Goal: Information Seeking & Learning: Learn about a topic

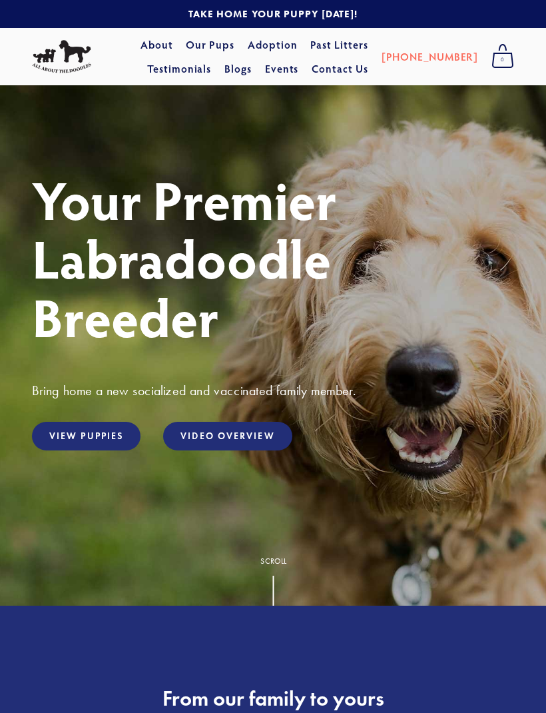
click at [99, 450] on link "View Puppies" at bounding box center [86, 436] width 109 height 29
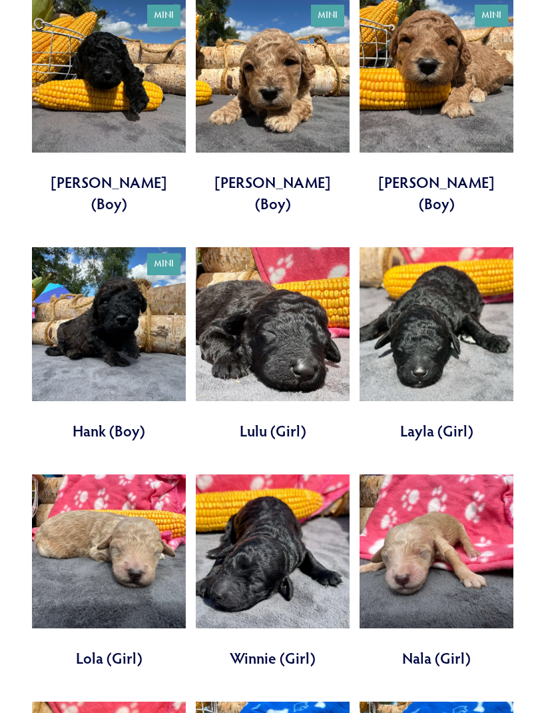
scroll to position [2527, 0]
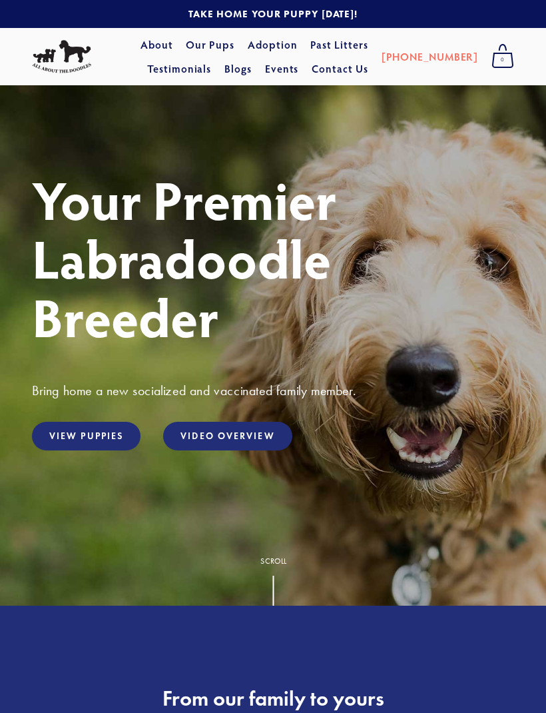
click at [105, 450] on link "View Puppies" at bounding box center [86, 436] width 109 height 29
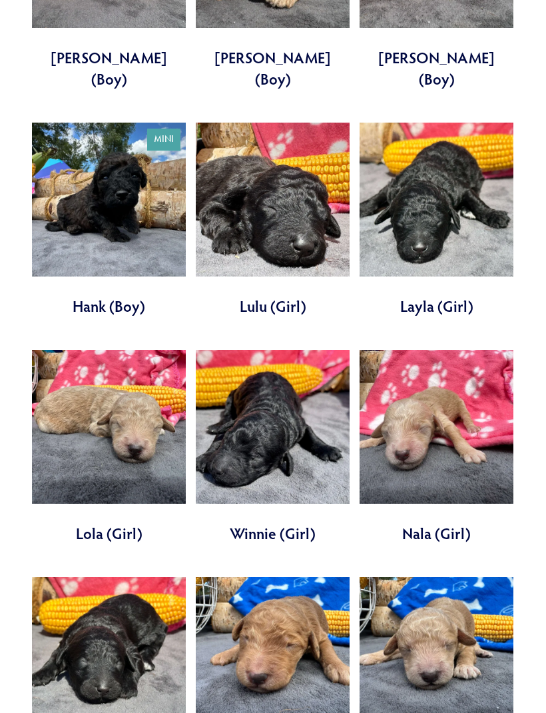
scroll to position [2657, 0]
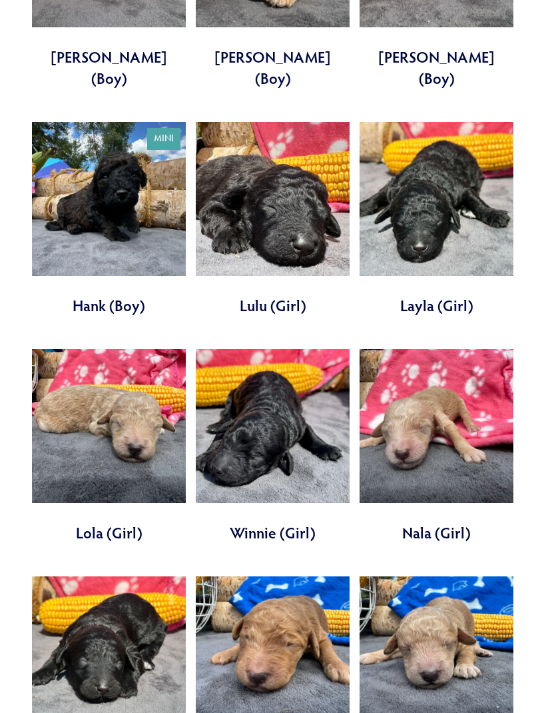
click at [507, 350] on link at bounding box center [437, 447] width 154 height 194
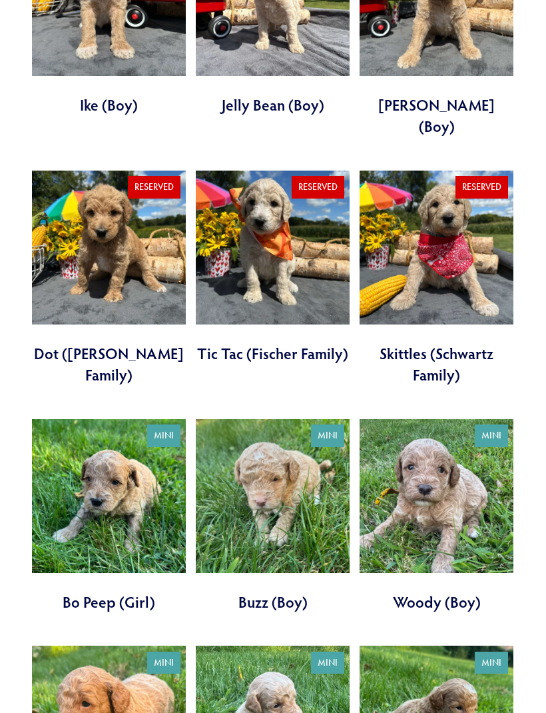
scroll to position [1410, 0]
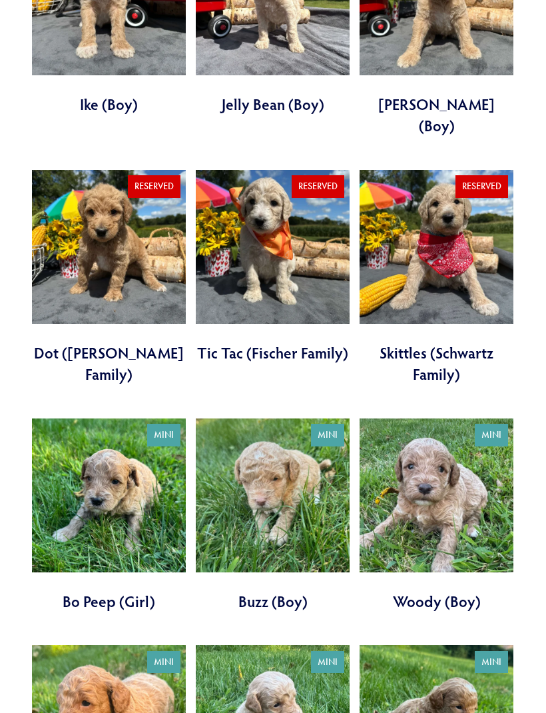
click at [85, 171] on link at bounding box center [109, 278] width 154 height 215
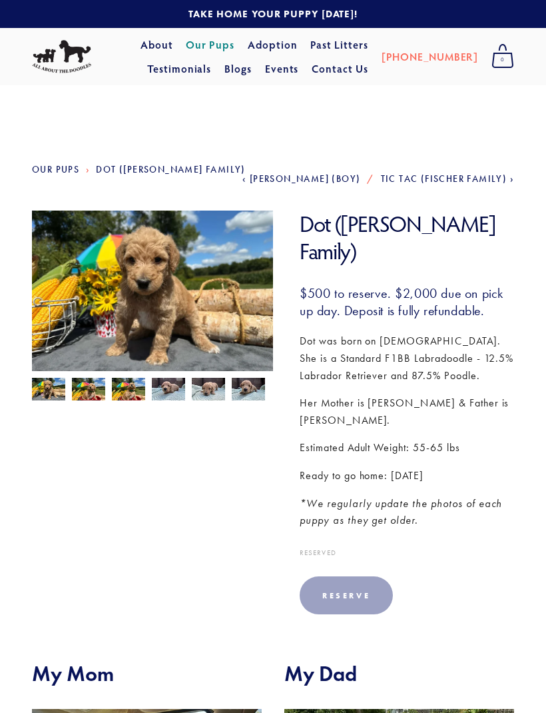
click at [540, 307] on section "Our Pups Dot (Pyle Family) Previous Mike (Boy) Next Tic Tac (Fischer Family) Do…" at bounding box center [273, 529] width 546 height 888
click at [332, 173] on span "Mike (Boy)" at bounding box center [305, 178] width 111 height 11
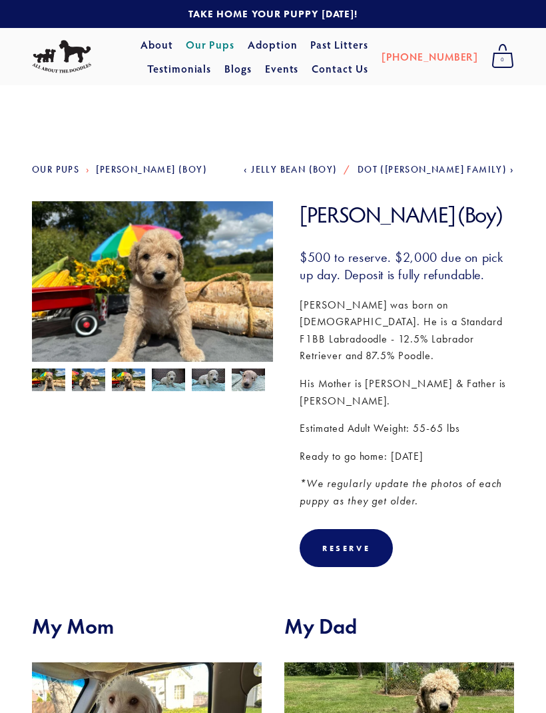
click at [337, 173] on span "Jelly Bean (Boy)" at bounding box center [294, 169] width 86 height 11
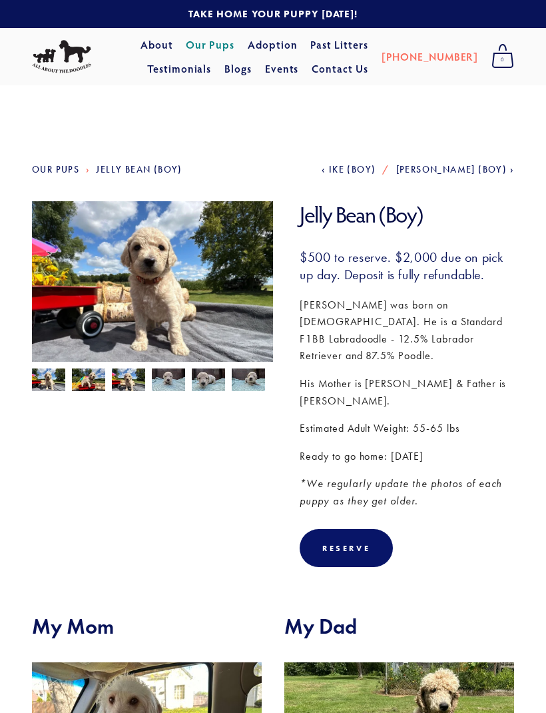
click at [376, 173] on span "Ike (Boy)" at bounding box center [352, 169] width 47 height 11
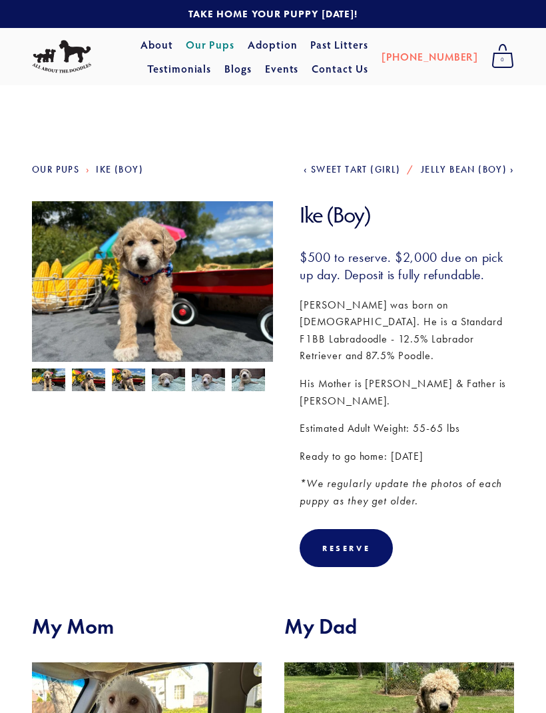
click at [346, 169] on span "Sweet Tart (Girl)" at bounding box center [356, 169] width 90 height 11
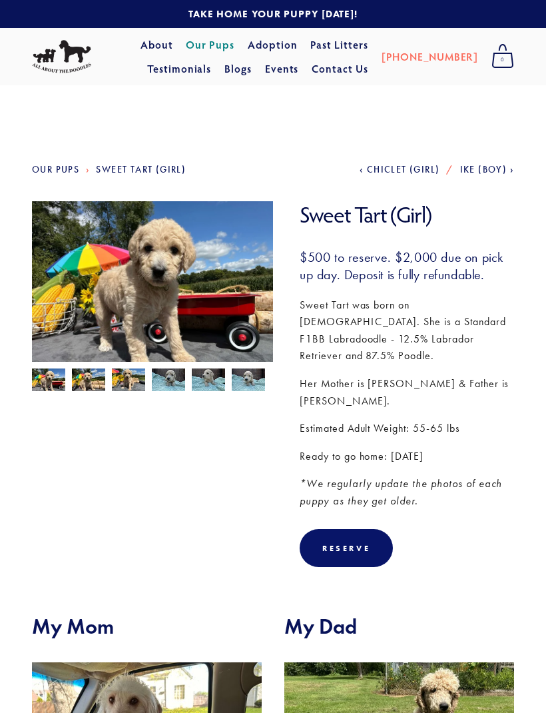
click at [393, 173] on span "Chiclet (Girl)" at bounding box center [403, 169] width 73 height 11
